Goal: Task Accomplishment & Management: Use online tool/utility

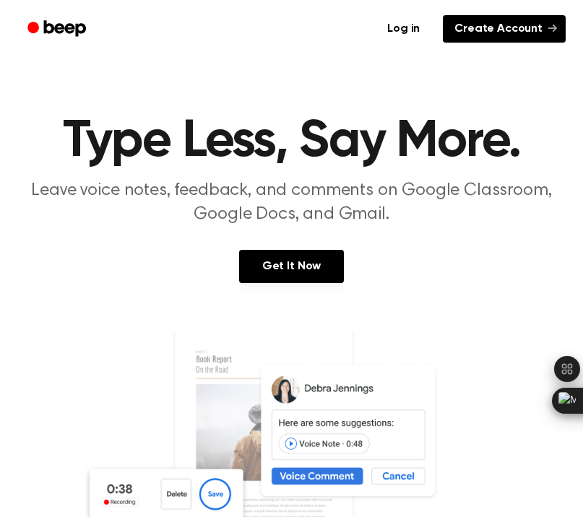
click at [464, 20] on link "Create Account" at bounding box center [504, 28] width 123 height 27
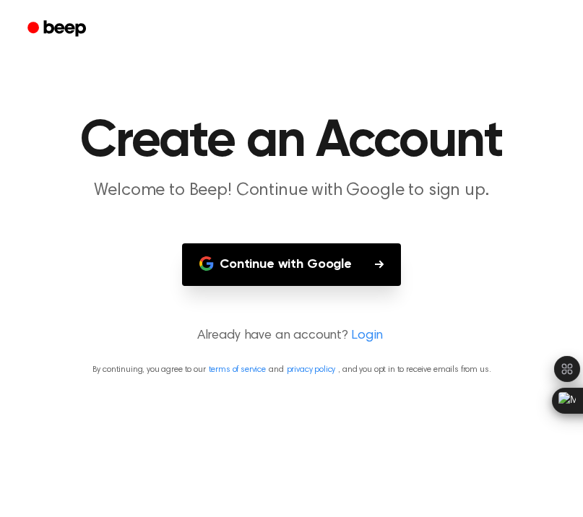
click at [265, 252] on button "Continue with Google" at bounding box center [291, 265] width 219 height 43
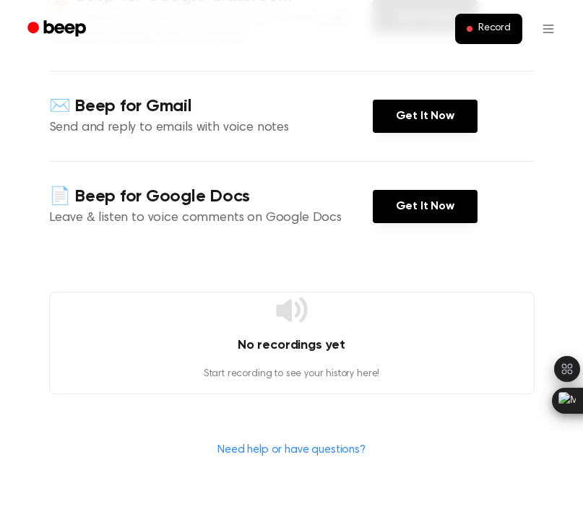
scroll to position [255, 0]
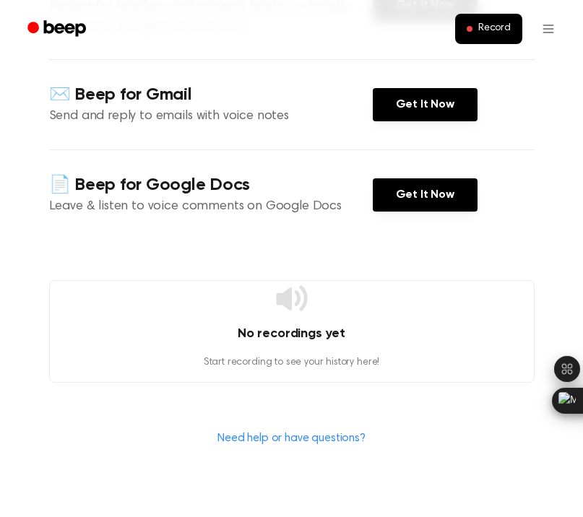
click at [246, 369] on p "Start recording to see your history here!" at bounding box center [292, 363] width 484 height 15
click at [252, 359] on p "Start recording to see your history here!" at bounding box center [292, 363] width 484 height 15
click at [476, 30] on button "Record" at bounding box center [488, 29] width 67 height 30
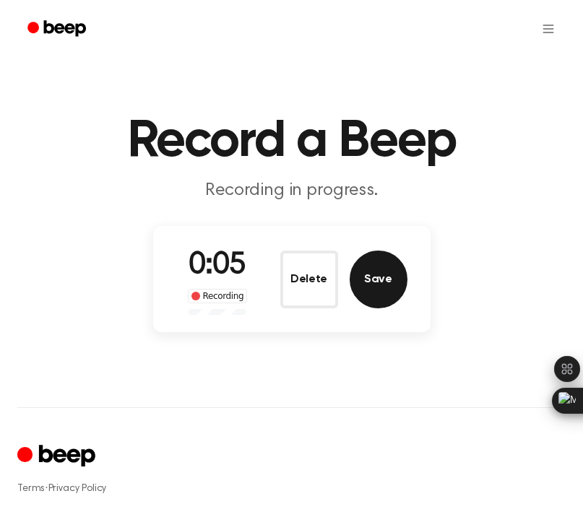
click at [377, 275] on button "Save" at bounding box center [379, 280] width 58 height 58
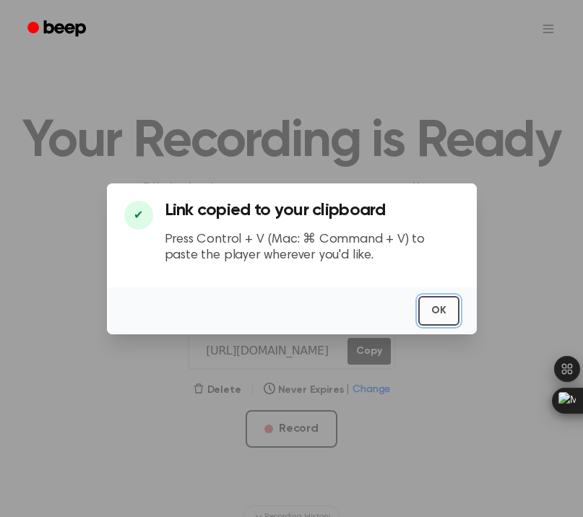
click at [447, 313] on button "OK" at bounding box center [438, 311] width 41 height 30
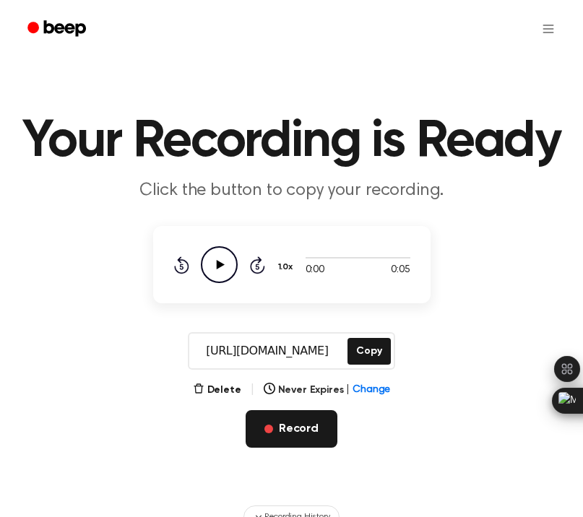
click at [277, 421] on button "Record" at bounding box center [292, 430] width 92 height 38
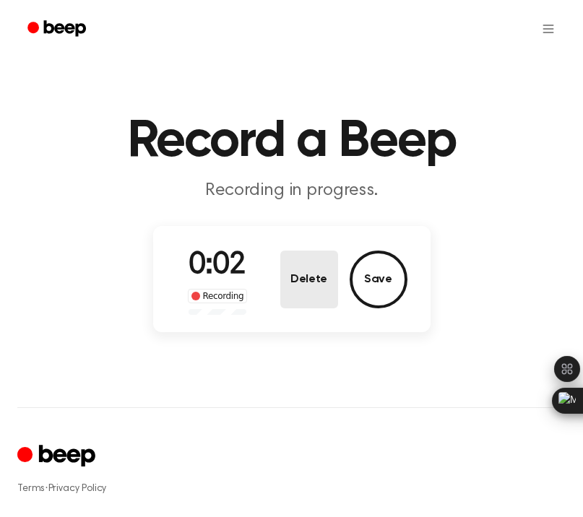
click at [334, 293] on button "Delete" at bounding box center [309, 280] width 58 height 58
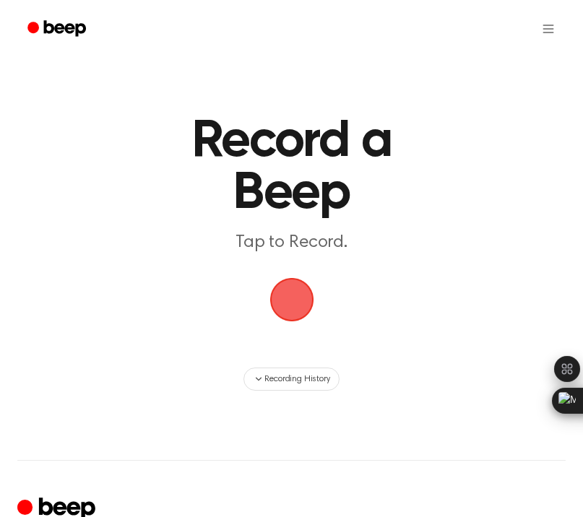
click at [293, 317] on span "button" at bounding box center [292, 300] width 40 height 40
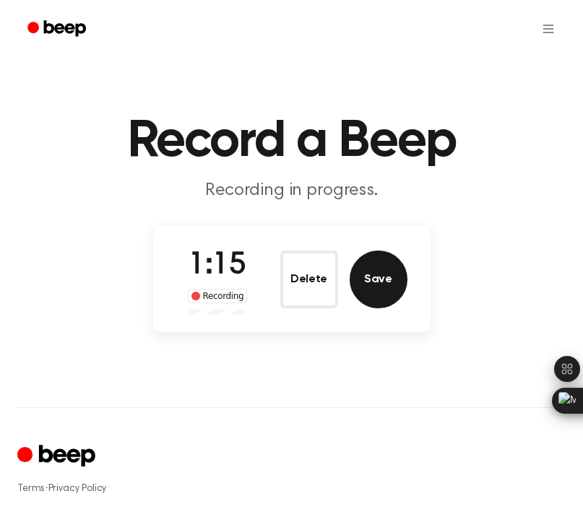
click at [358, 284] on button "Save" at bounding box center [379, 280] width 58 height 58
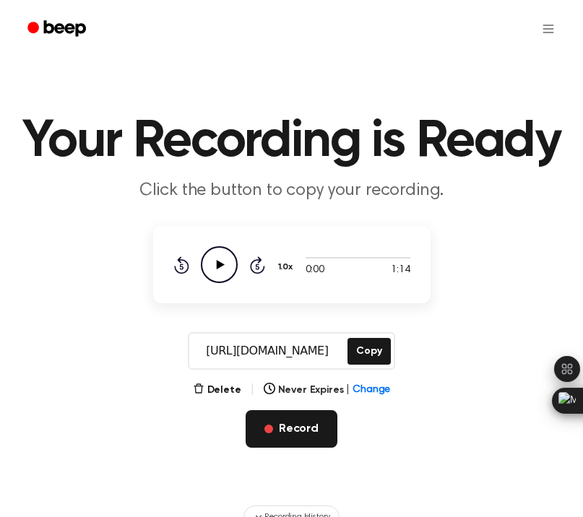
click at [280, 426] on button "Record" at bounding box center [292, 430] width 92 height 38
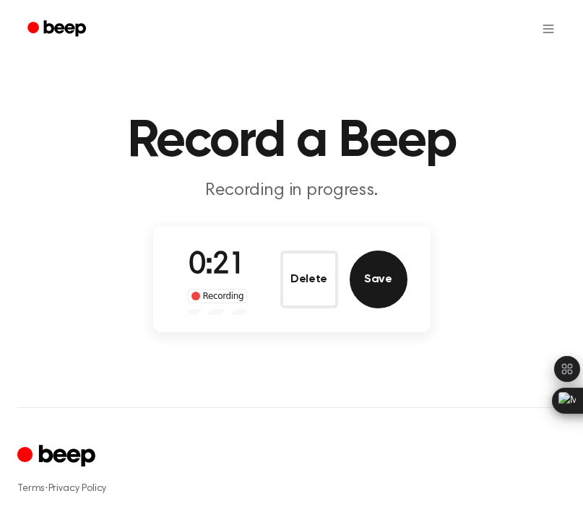
click at [361, 277] on button "Save" at bounding box center [379, 280] width 58 height 58
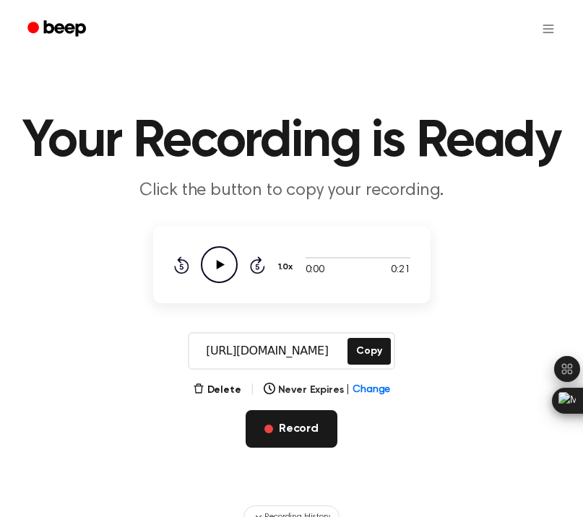
click at [278, 423] on button "Record" at bounding box center [292, 430] width 92 height 38
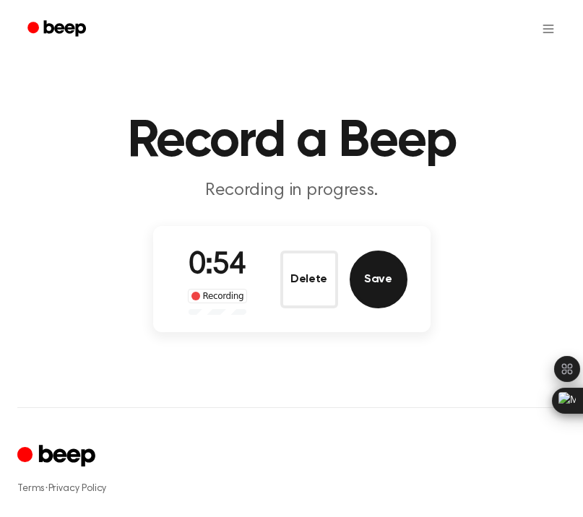
click at [390, 273] on button "Save" at bounding box center [379, 280] width 58 height 58
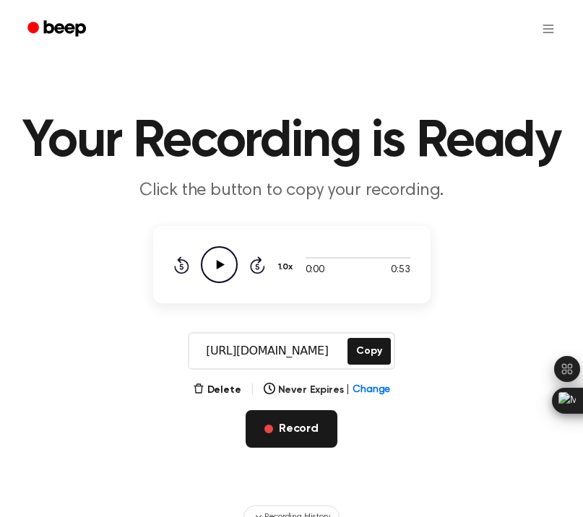
click at [293, 421] on button "Record" at bounding box center [292, 430] width 92 height 38
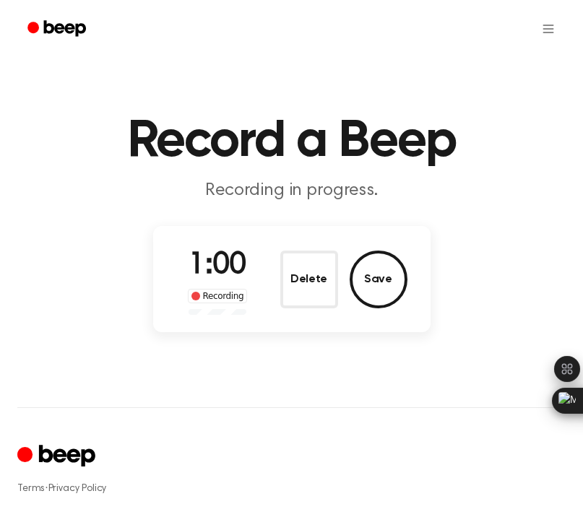
click at [385, 288] on button "Save" at bounding box center [379, 280] width 58 height 58
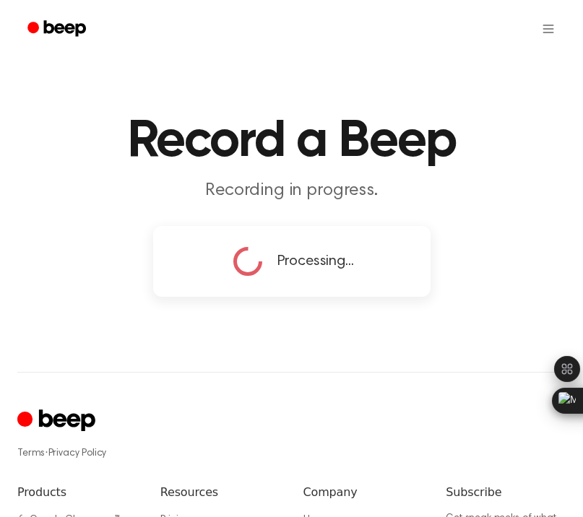
click at [385, 288] on main "Record a Beep Recording in progress. Processing..." at bounding box center [291, 151] width 583 height 303
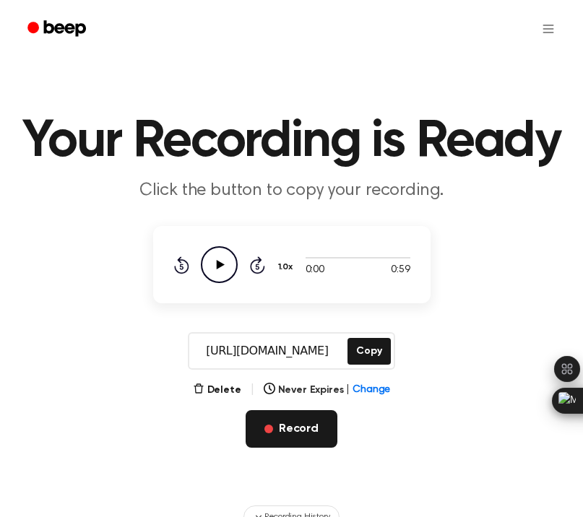
click at [287, 427] on button "Record" at bounding box center [292, 430] width 92 height 38
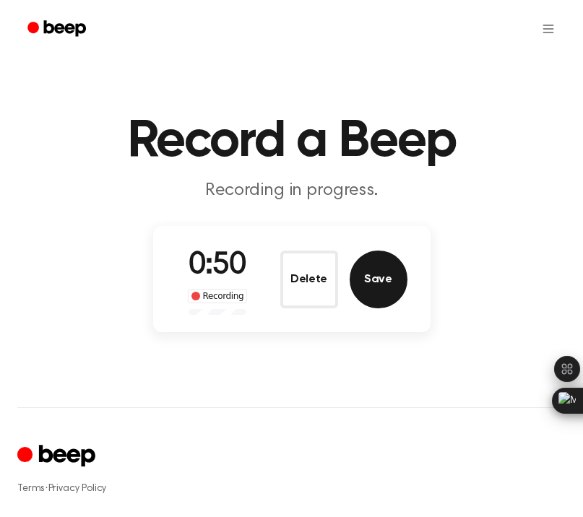
click at [366, 278] on button "Save" at bounding box center [379, 280] width 58 height 58
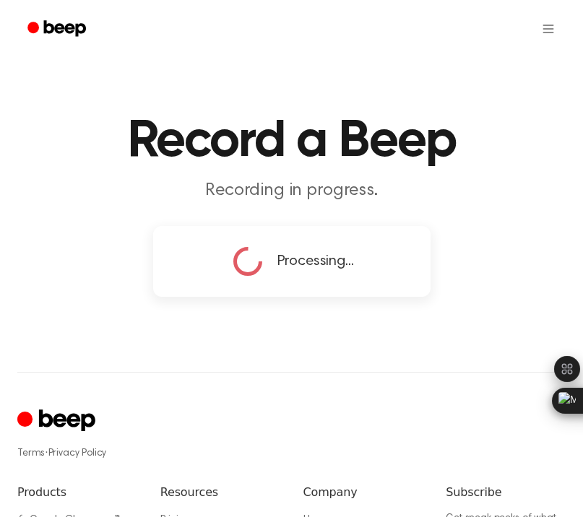
click at [366, 278] on main "Record a Beep Recording in progress. Processing..." at bounding box center [291, 151] width 583 height 303
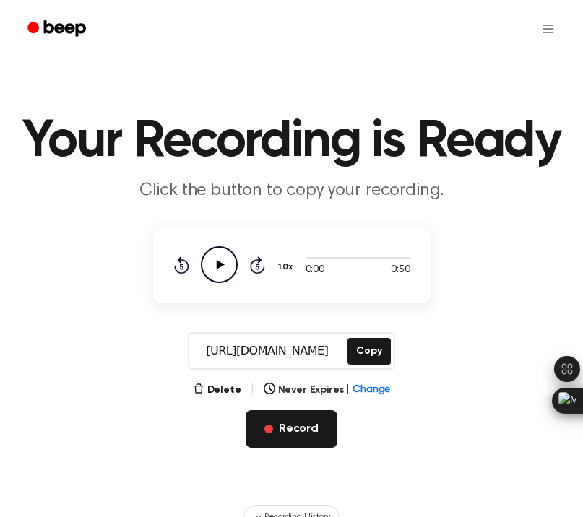
click at [301, 425] on button "Record" at bounding box center [292, 430] width 92 height 38
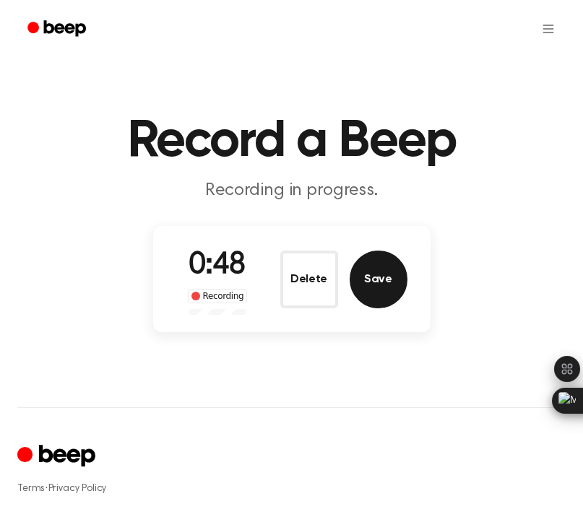
click at [374, 274] on button "Save" at bounding box center [379, 280] width 58 height 58
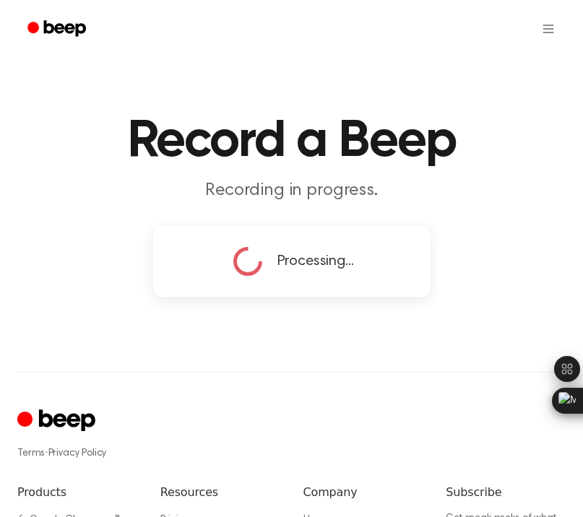
click at [374, 274] on main "Record a Beep Recording in progress. Processing..." at bounding box center [291, 151] width 583 height 303
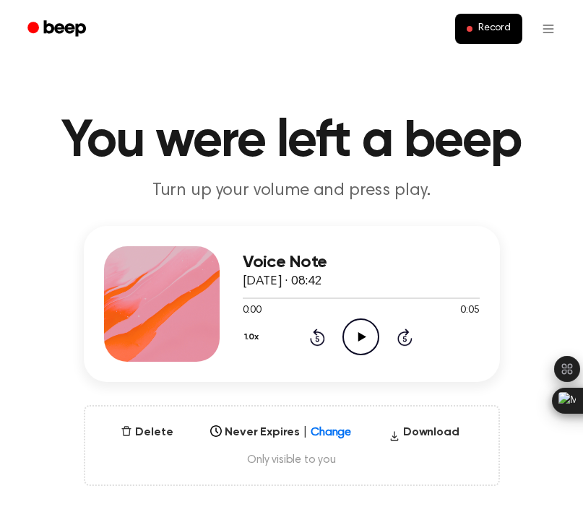
click at [364, 327] on icon "Play Audio" at bounding box center [361, 337] width 37 height 37
